Goal: Task Accomplishment & Management: Complete application form

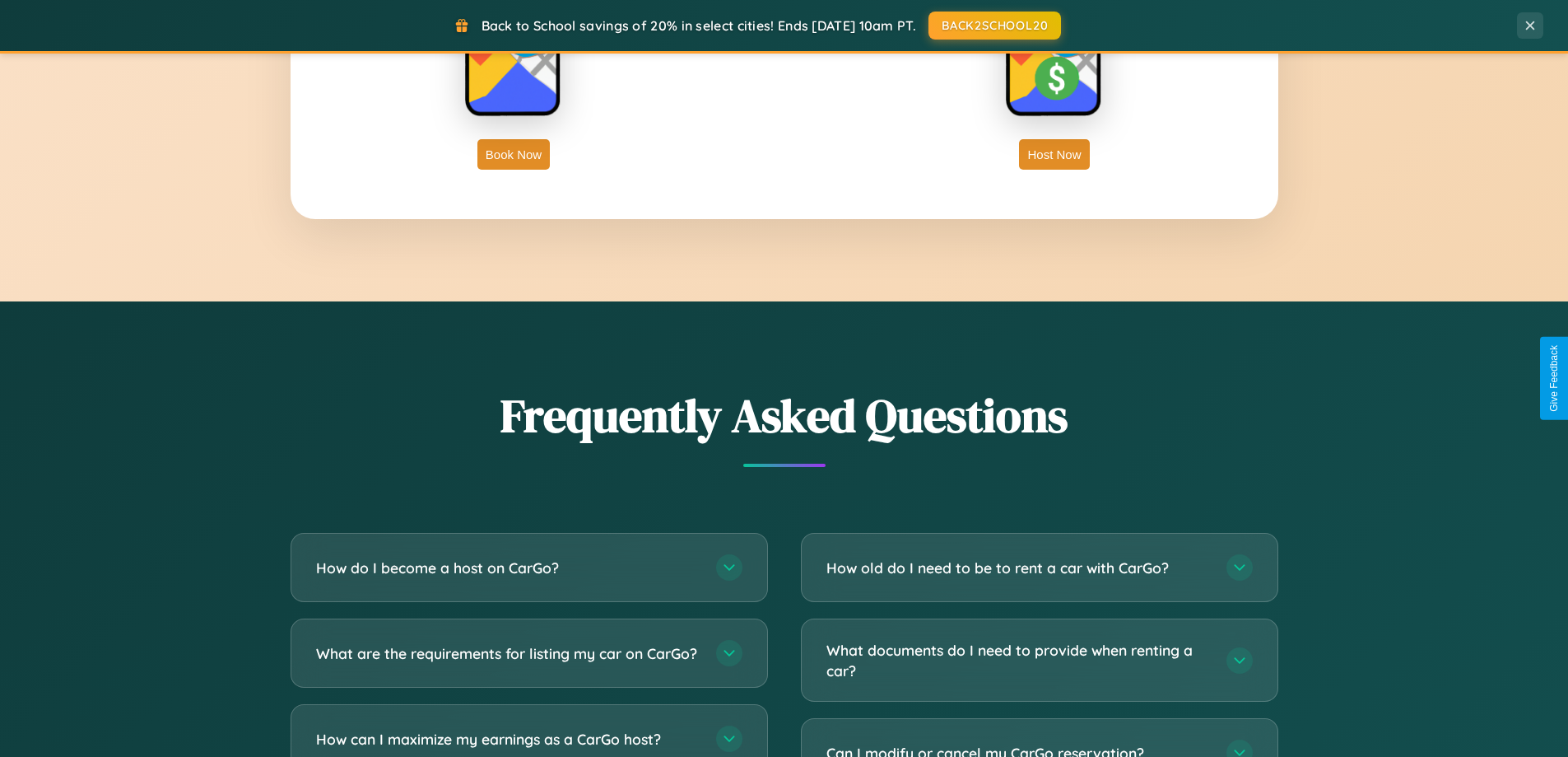
scroll to position [3168, 0]
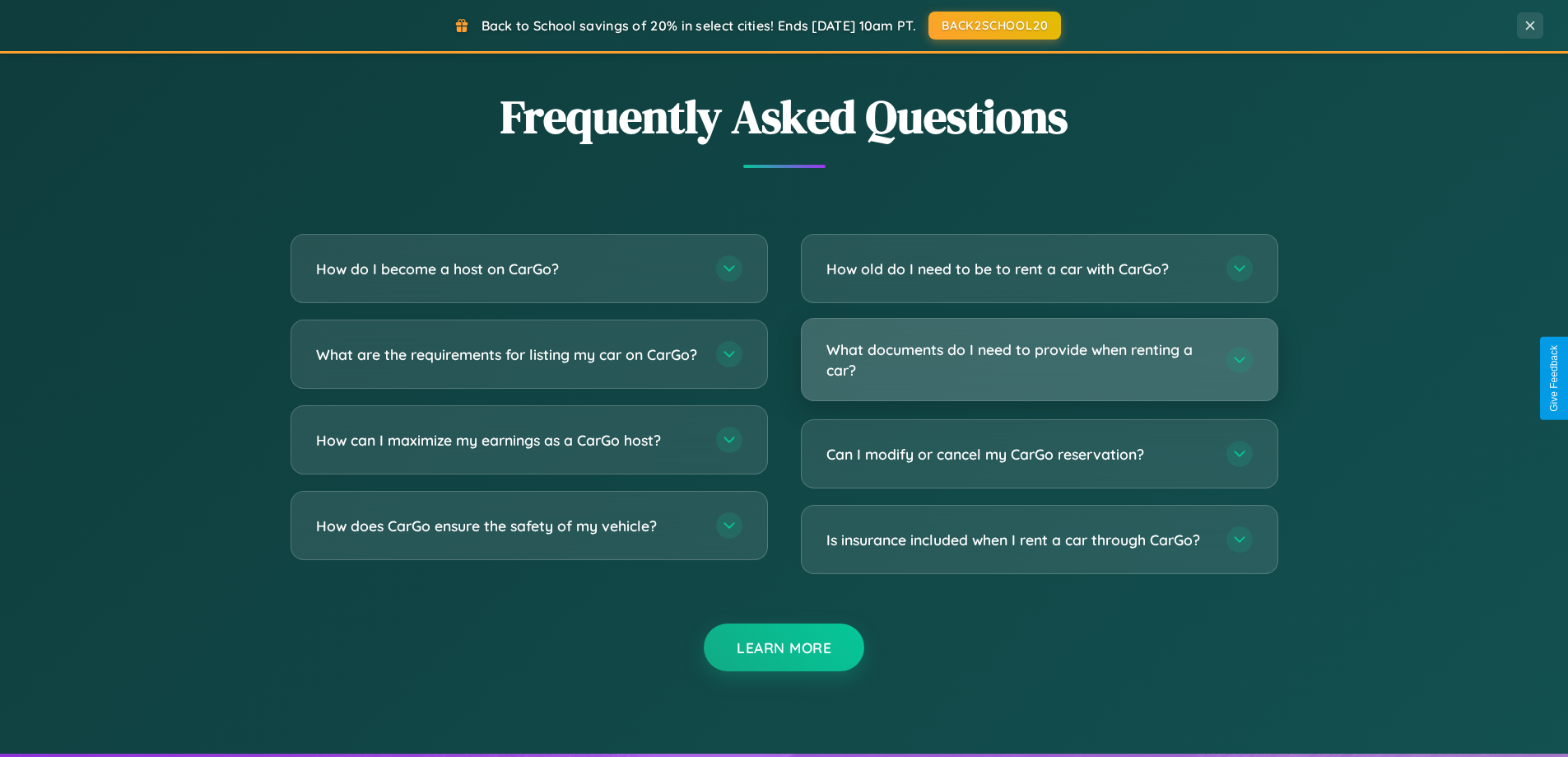
click at [1038, 360] on h3 "What documents do I need to provide when renting a car?" at bounding box center [1018, 359] width 384 height 40
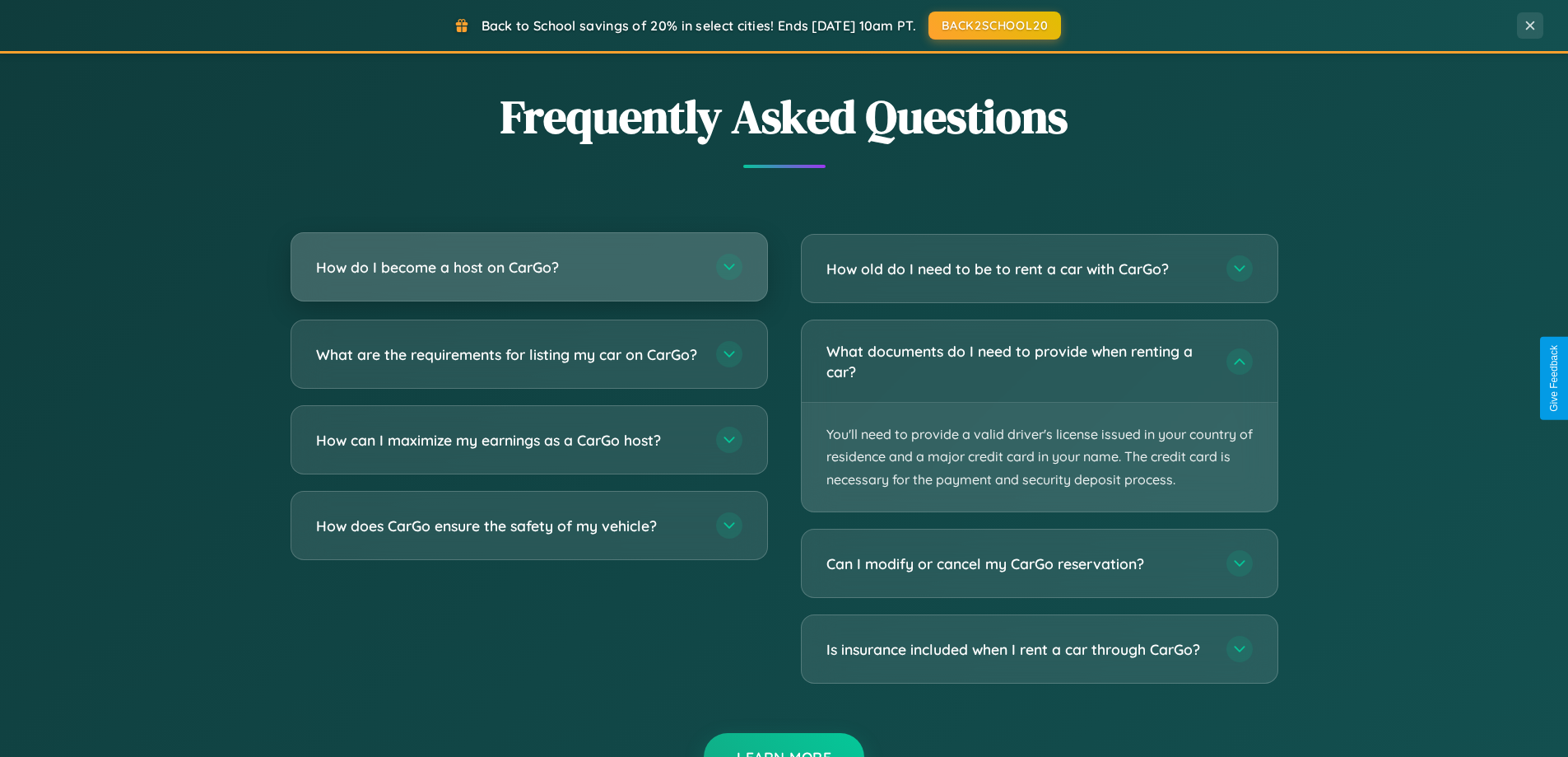
click at [529, 268] on h3 "How do I become a host on CarGo?" at bounding box center [507, 267] width 384 height 21
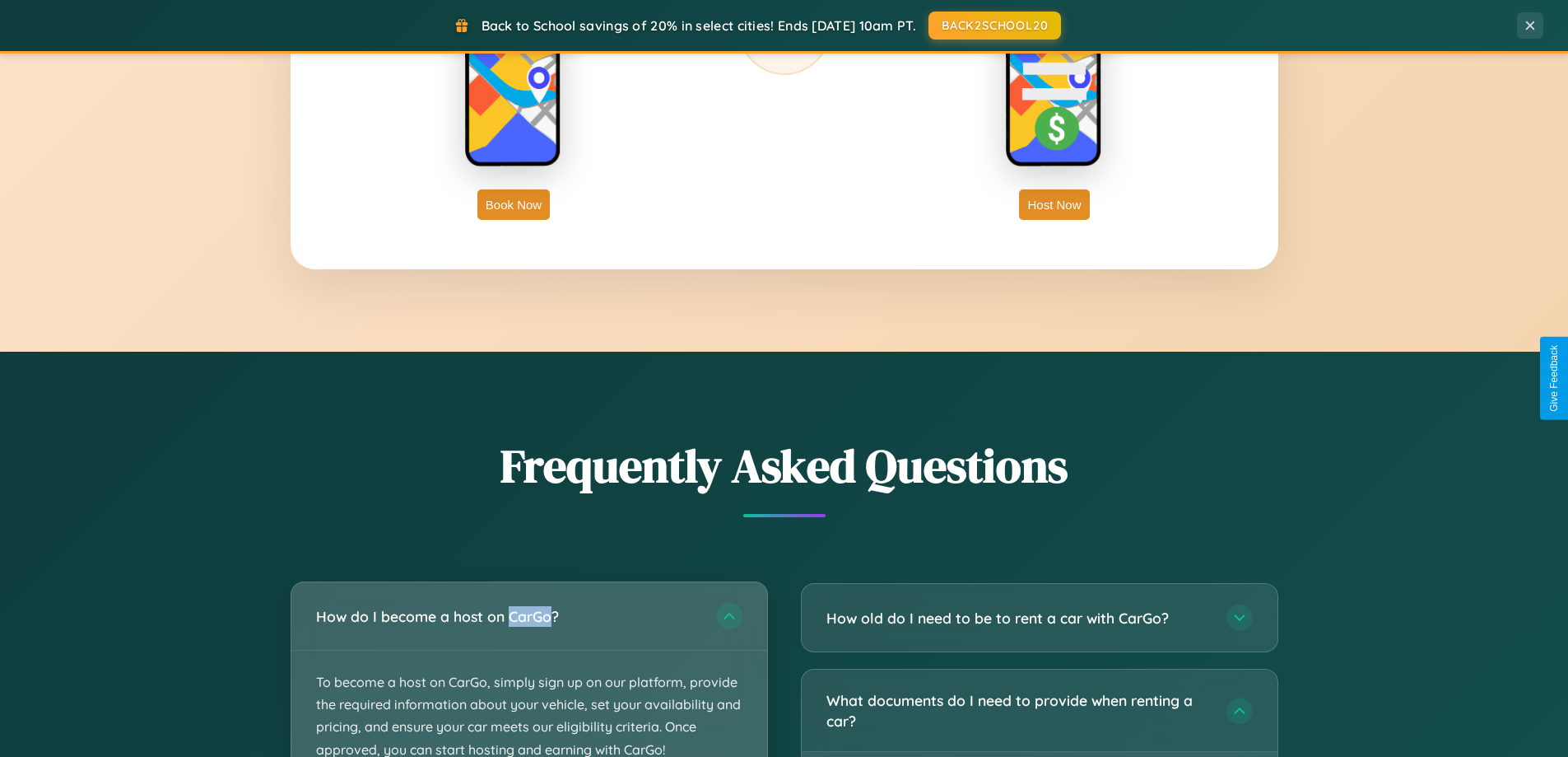
scroll to position [710, 0]
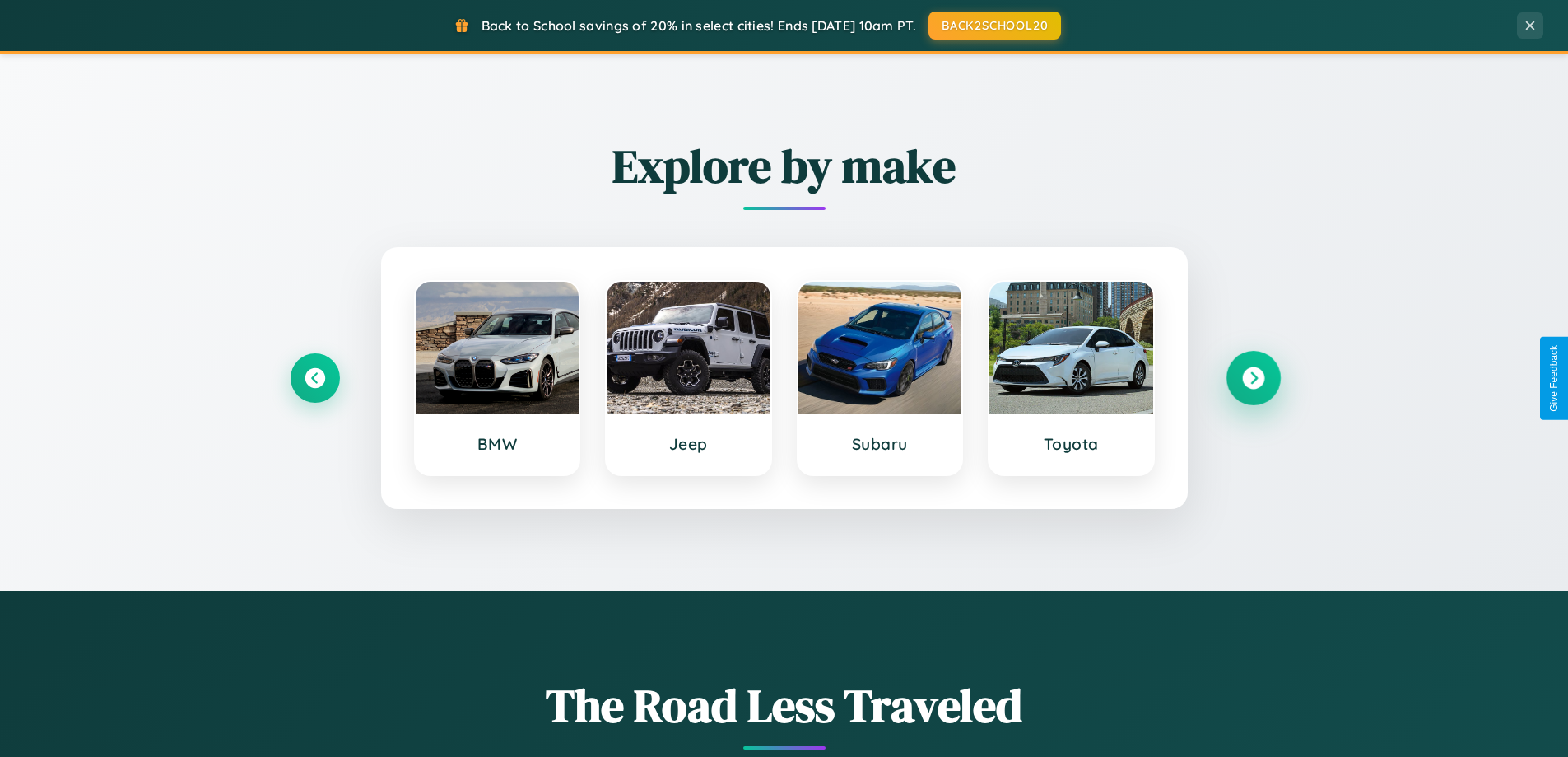
click at [1253, 378] on icon at bounding box center [1253, 378] width 22 height 22
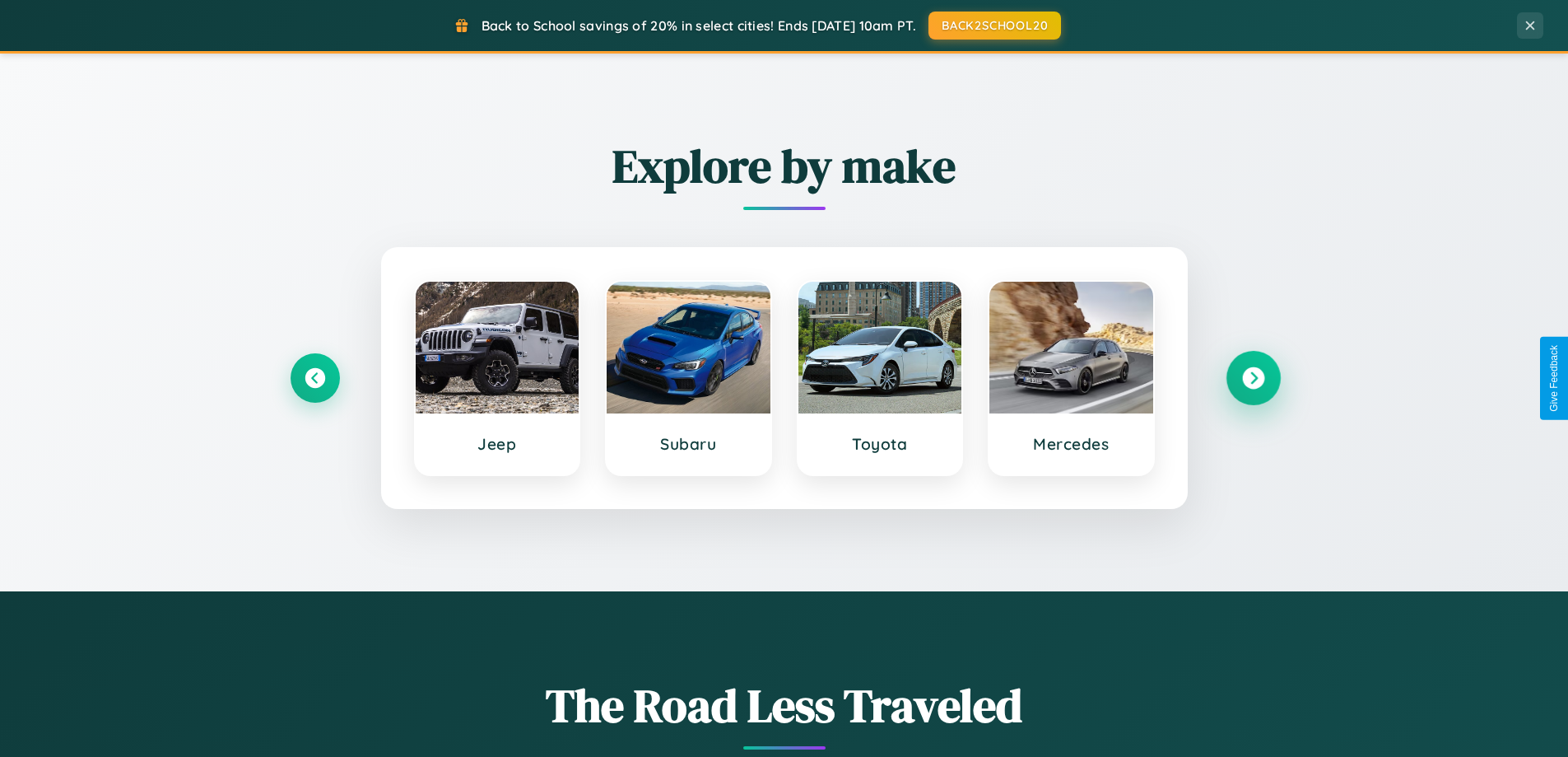
click at [1253, 378] on icon at bounding box center [1253, 378] width 22 height 22
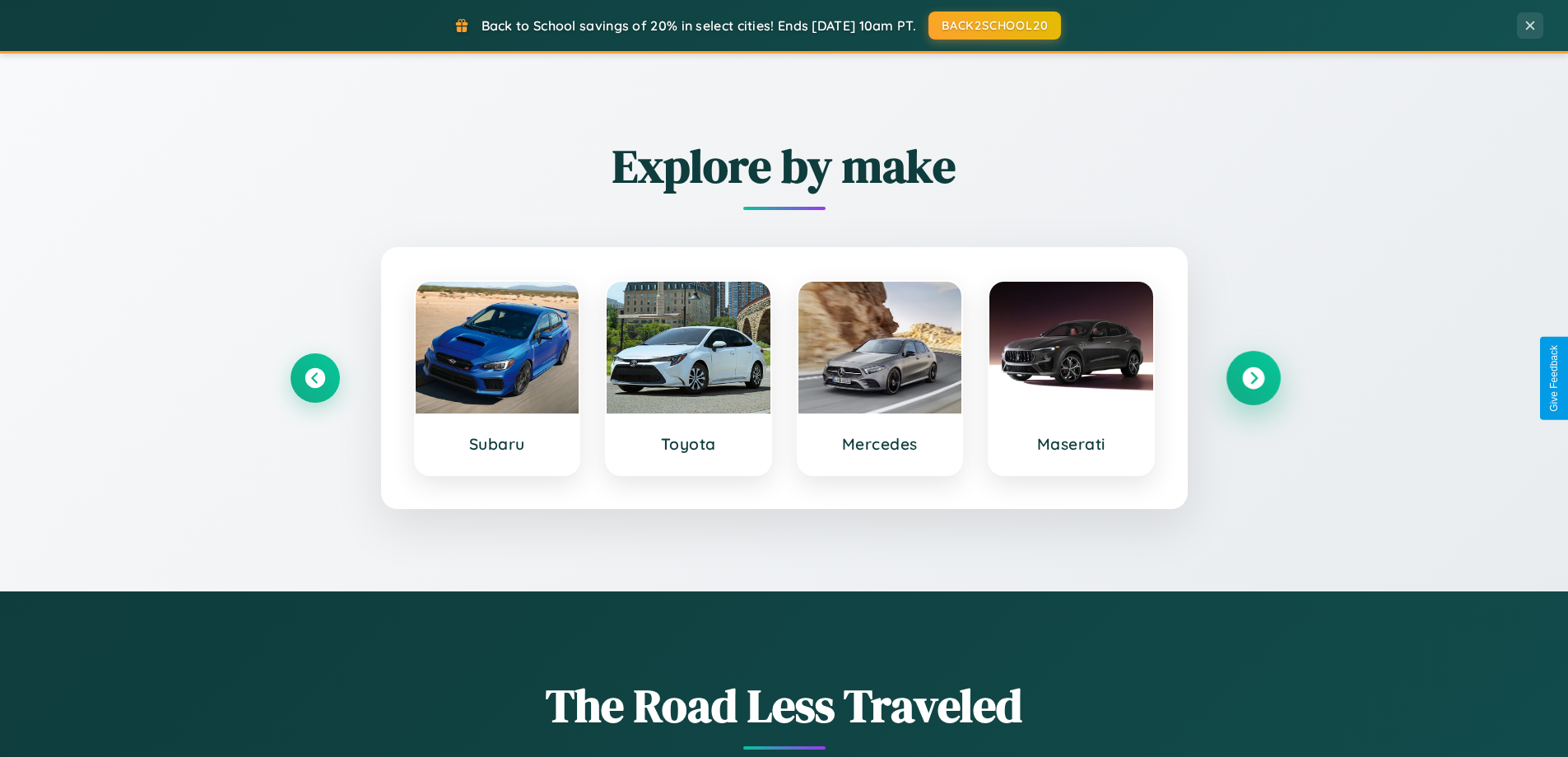
scroll to position [2646, 0]
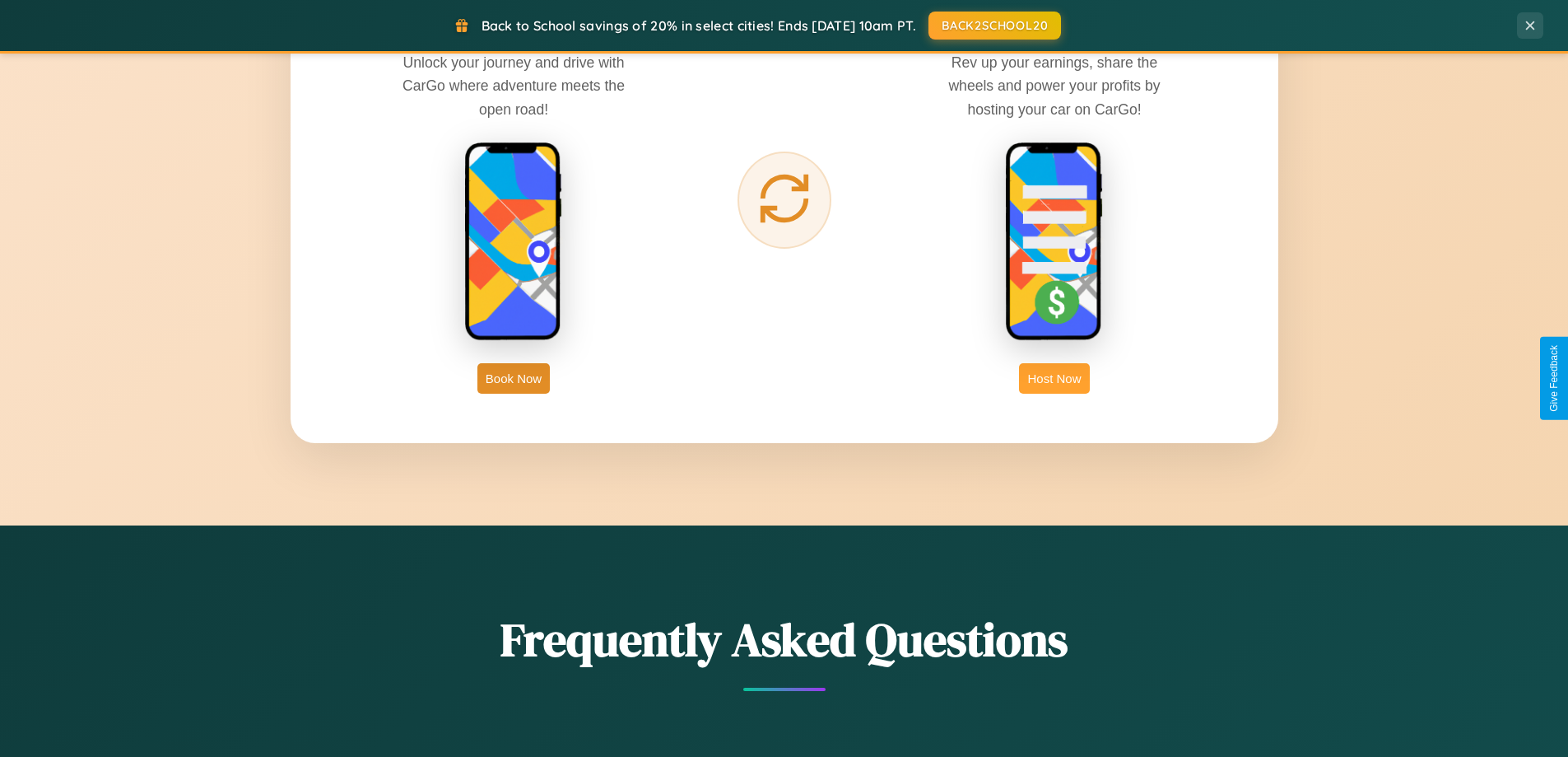
click at [1055, 378] on button "Host Now" at bounding box center [1054, 378] width 70 height 30
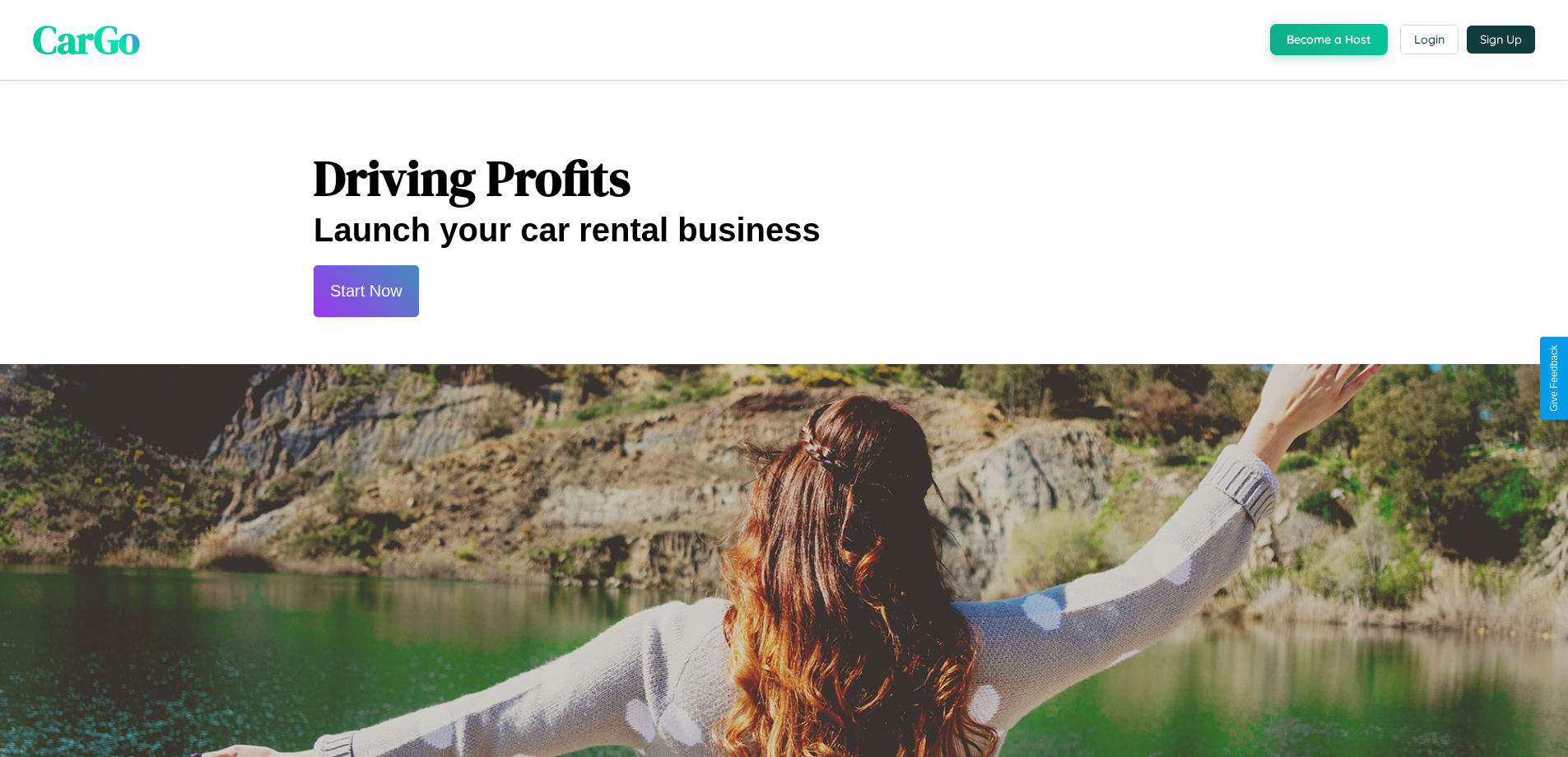
click at [366, 291] on button "Start Now" at bounding box center [367, 291] width 106 height 52
